Goal: Transaction & Acquisition: Purchase product/service

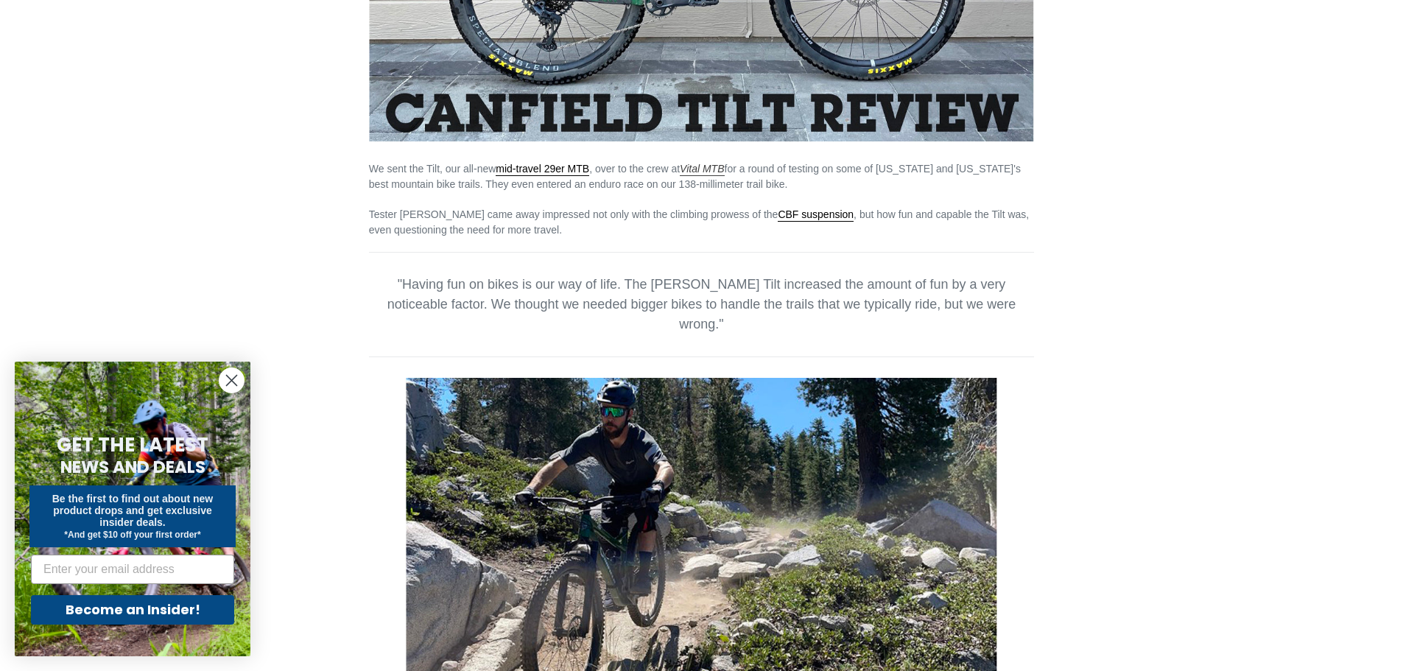
click at [705, 169] on em "Vital MTB" at bounding box center [702, 169] width 44 height 12
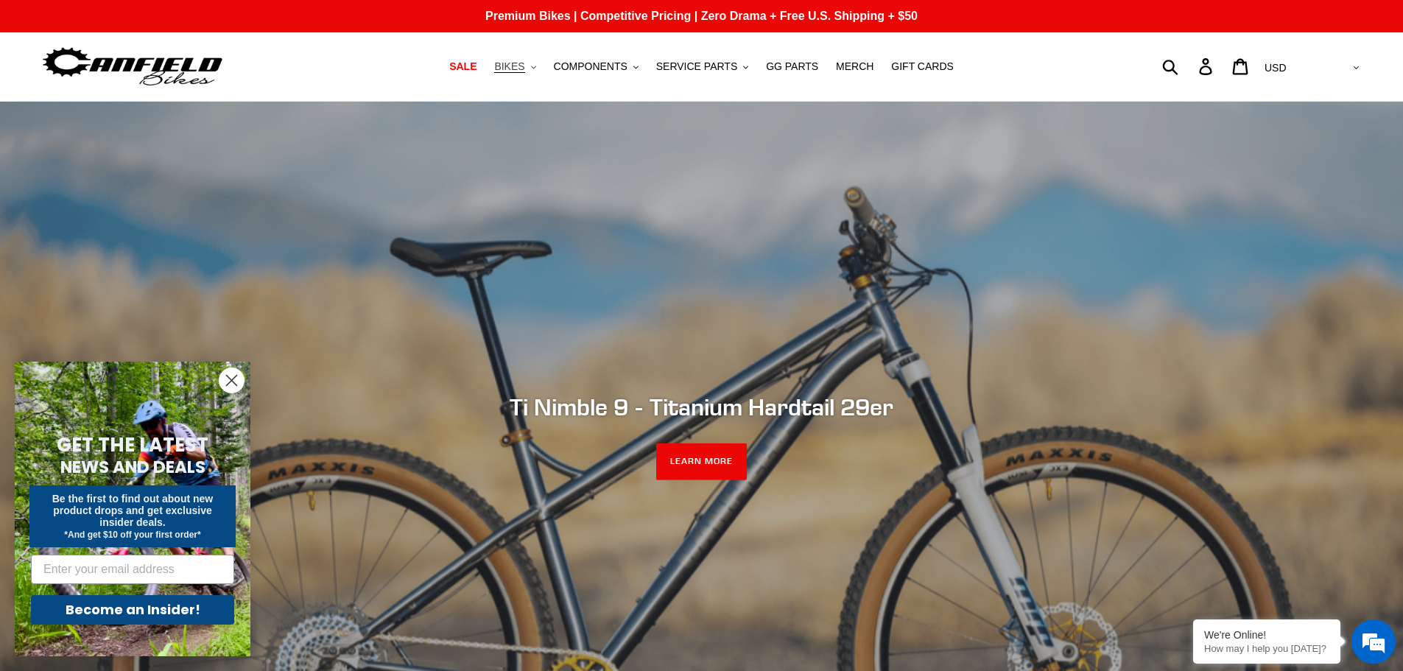
click at [540, 72] on button "BIKES .cls-1{fill:#231f20}" at bounding box center [515, 67] width 56 height 20
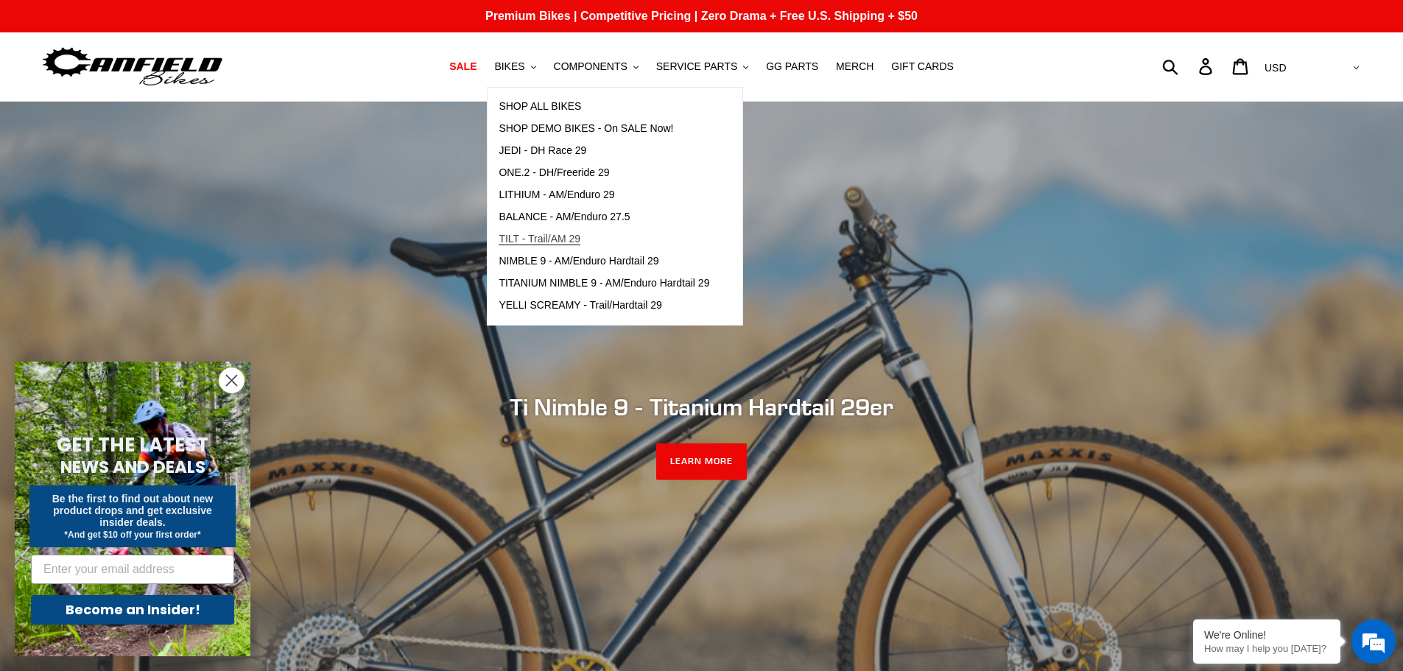
click at [566, 240] on span "TILT - Trail/AM 29" at bounding box center [539, 239] width 82 height 13
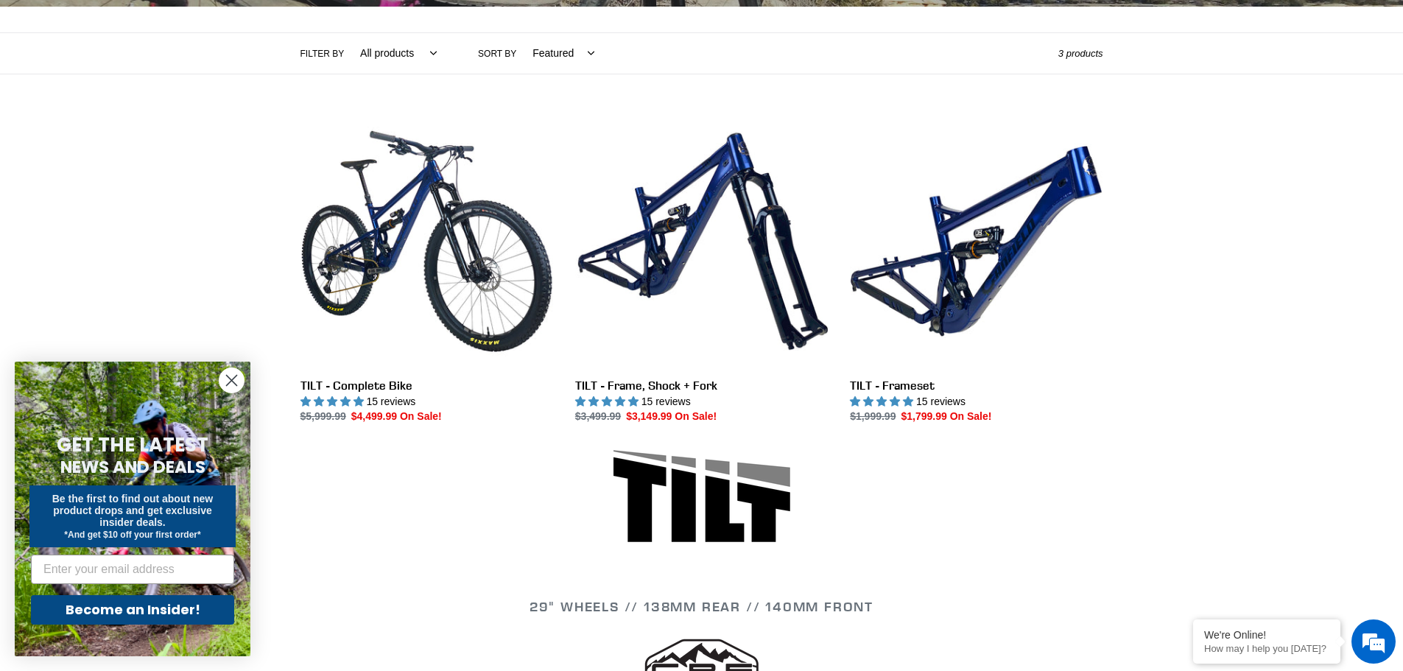
scroll to position [442, 0]
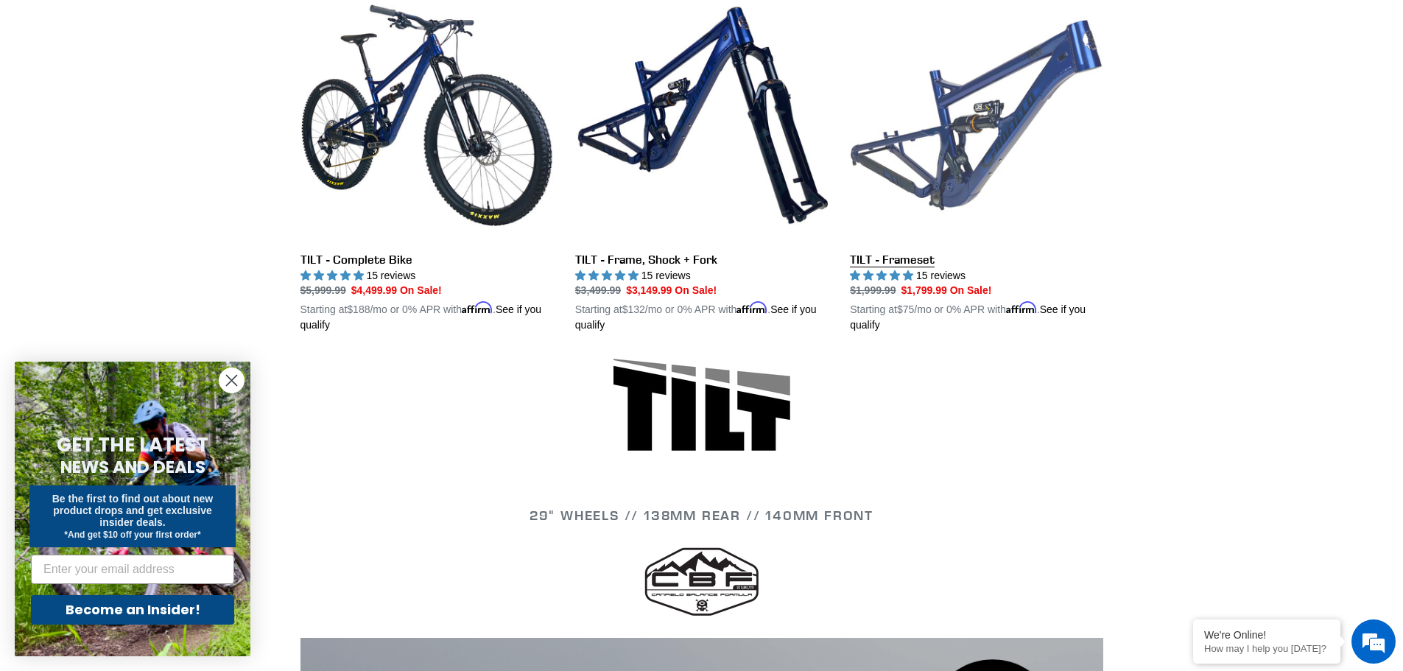
click at [1046, 126] on link "TILT - Frameset" at bounding box center [976, 161] width 253 height 345
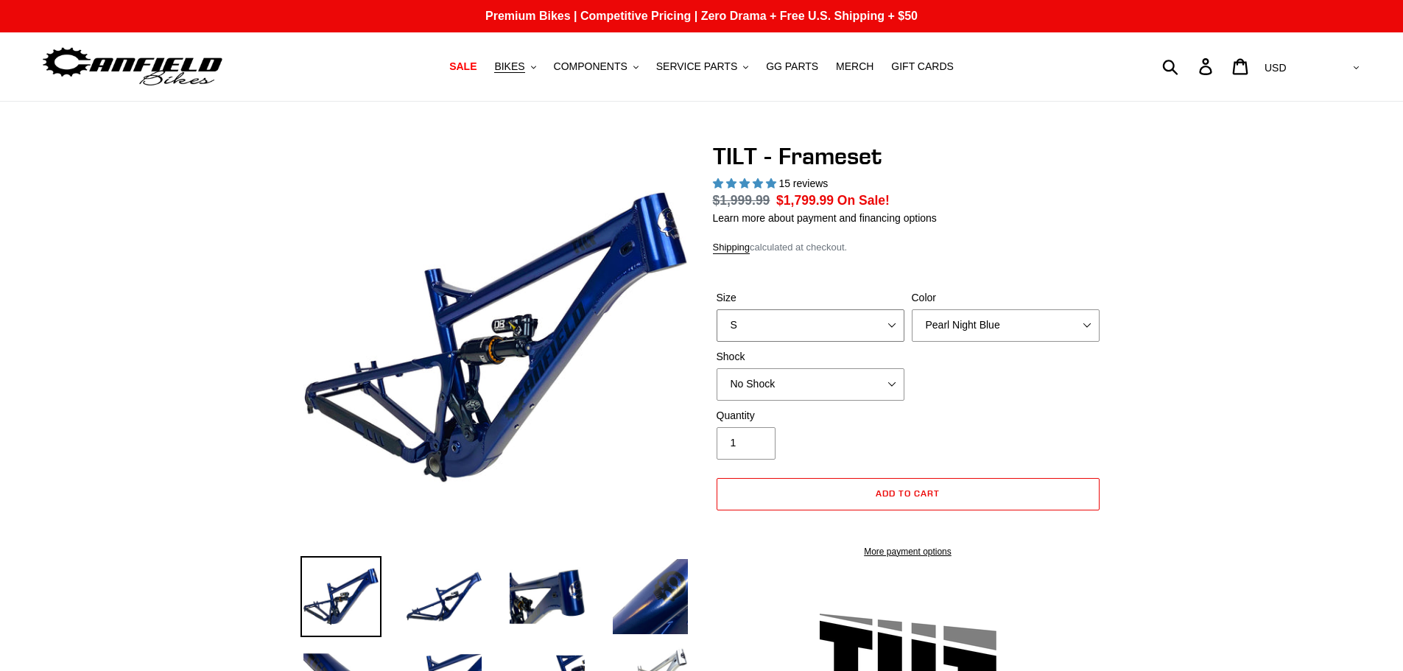
click at [854, 319] on select "S M L XL" at bounding box center [810, 325] width 188 height 32
select select "highest-rating"
select select "L"
click at [716, 309] on select "S M L XL" at bounding box center [810, 325] width 188 height 32
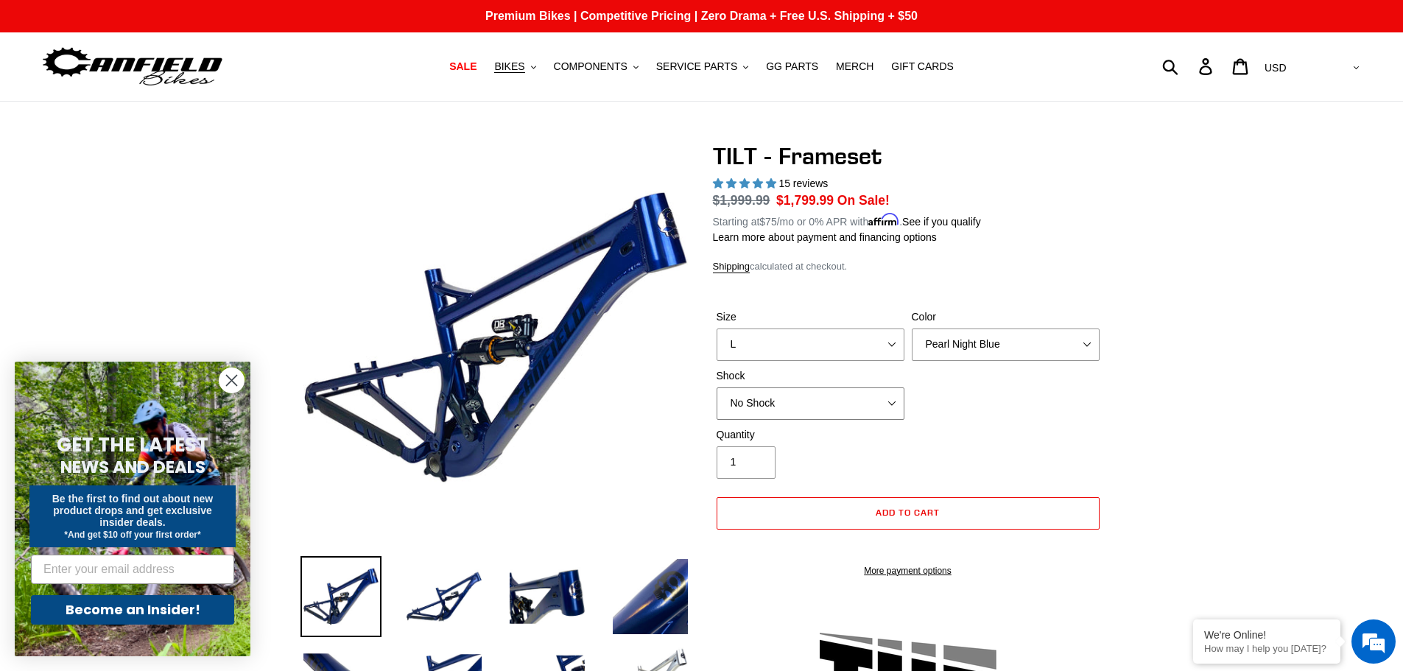
click at [883, 410] on select "No Shock Cane Creek DB Kitsuma Air RockShox Deluxe Ultimate Fox FLOAT X EXT Sto…" at bounding box center [810, 403] width 188 height 32
select select "Cane Creek DB Kitsuma Air"
click at [716, 387] on select "No Shock Cane Creek DB Kitsuma Air RockShox Deluxe Ultimate Fox FLOAT X EXT Sto…" at bounding box center [810, 403] width 188 height 32
click at [1001, 359] on div "Size S M L XL Color Pearl Night Blue Stealth Silver Shock No Shock Cane Creek D…" at bounding box center [908, 368] width 390 height 118
click at [1012, 352] on select "Pearl Night Blue Stealth Silver" at bounding box center [1005, 344] width 188 height 32
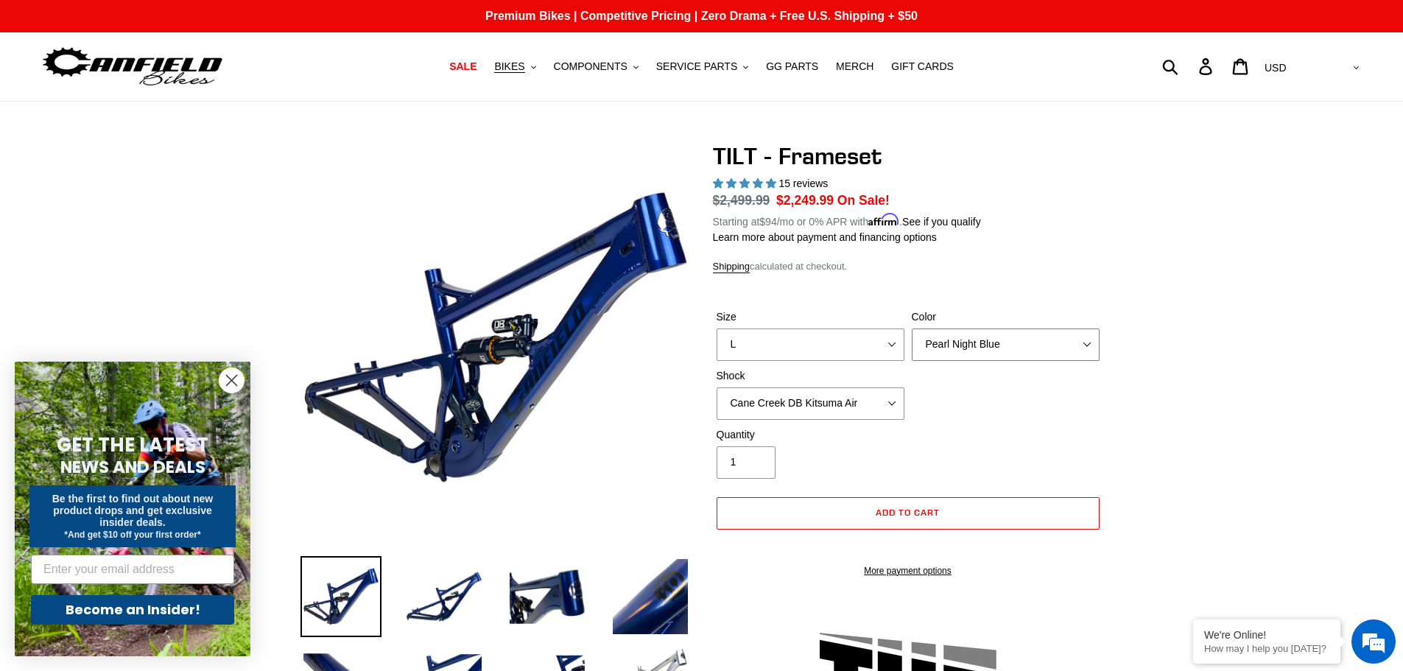
click at [1012, 352] on select "Pearl Night Blue Stealth Silver" at bounding box center [1005, 344] width 188 height 32
